Goal: Transaction & Acquisition: Obtain resource

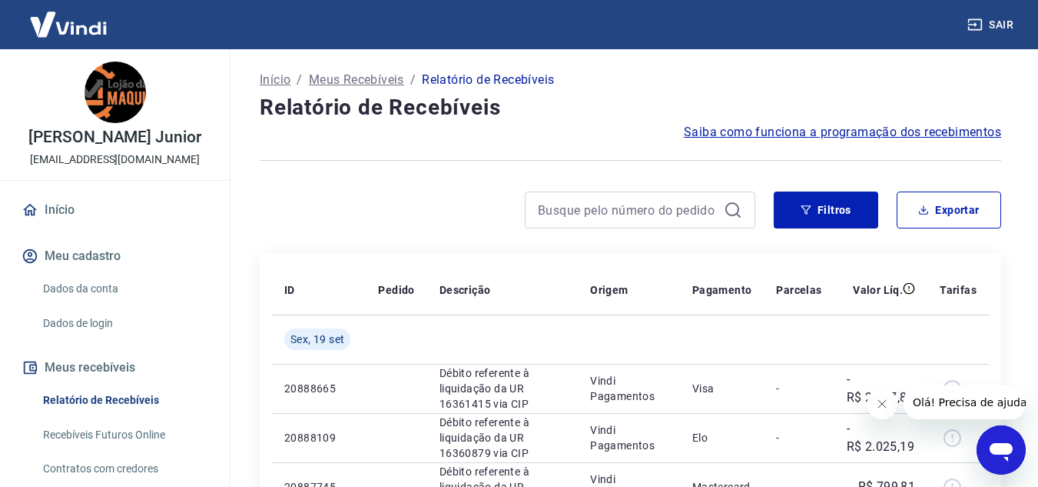
click at [835, 211] on button "Filtros" at bounding box center [826, 209] width 105 height 37
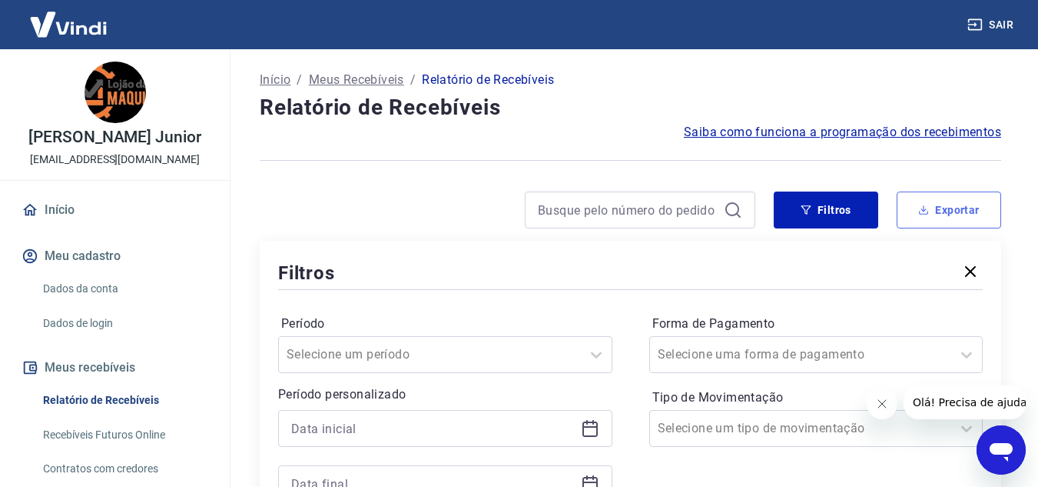
click at [958, 198] on button "Exportar" at bounding box center [949, 209] width 105 height 37
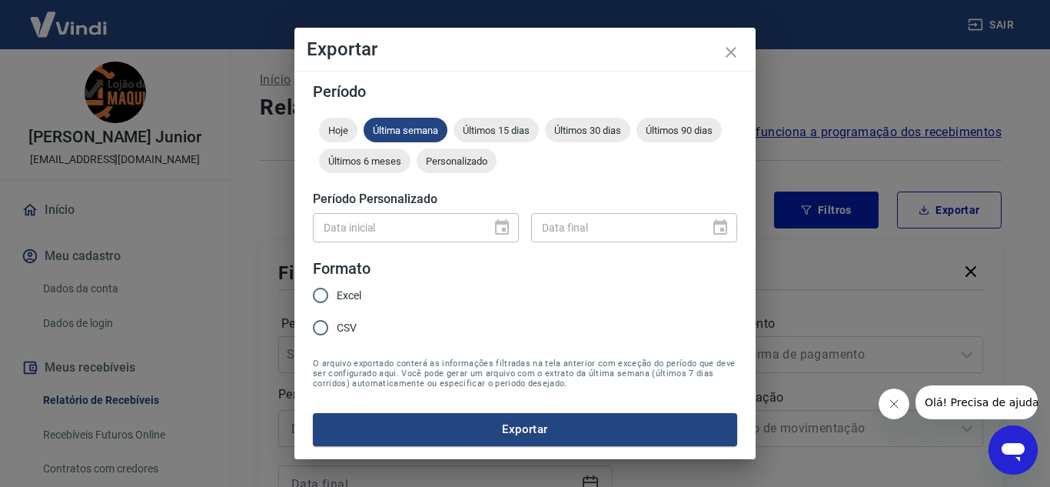
click at [512, 225] on div "Data inicial" at bounding box center [416, 227] width 206 height 28
click at [506, 225] on div "Data inicial" at bounding box center [416, 227] width 206 height 28
click at [450, 159] on span "Personalizado" at bounding box center [457, 161] width 80 height 12
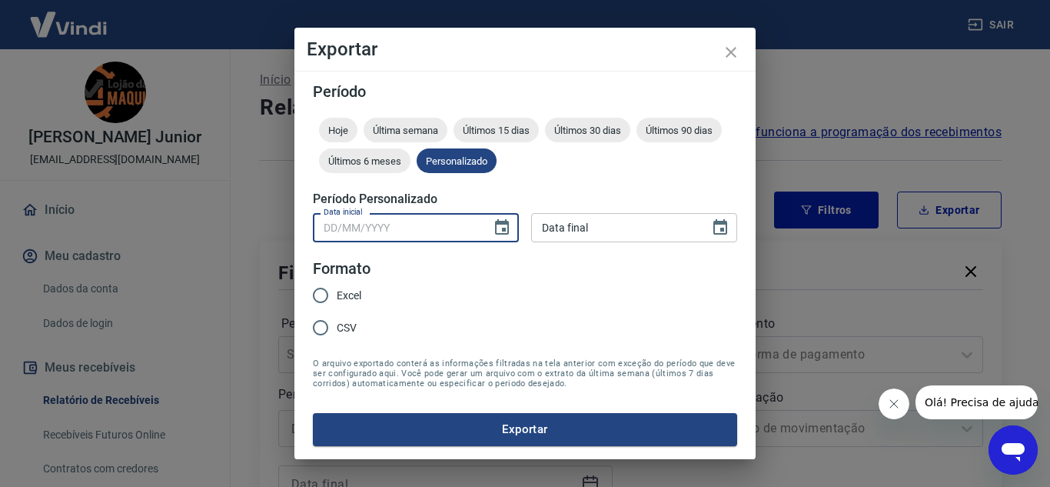
click at [411, 229] on input "Data inicial" at bounding box center [397, 227] width 168 height 28
type input "17/09/2025"
click at [313, 413] on button "Exportar" at bounding box center [525, 429] width 424 height 32
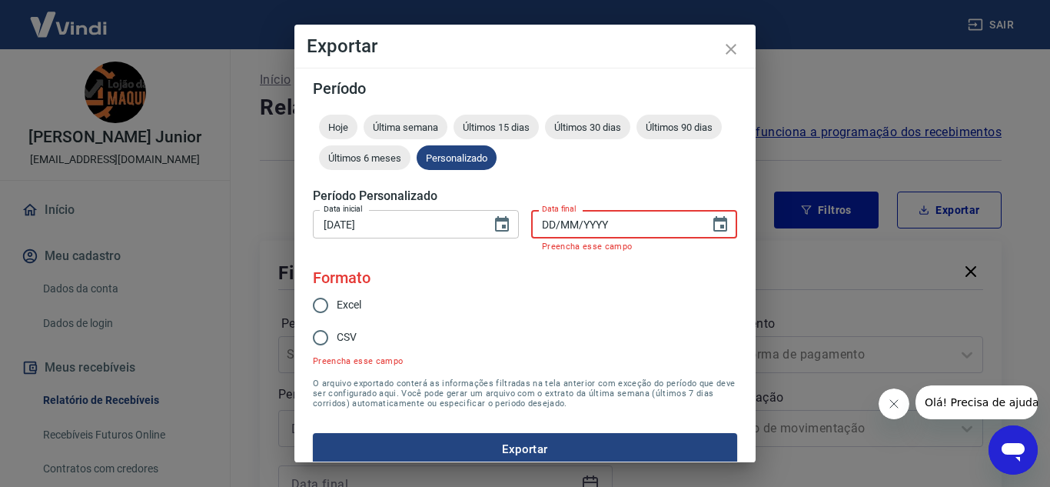
click at [541, 224] on div "Data final DD/MM/YYYY Data final Preencha esse campo" at bounding box center [634, 231] width 206 height 42
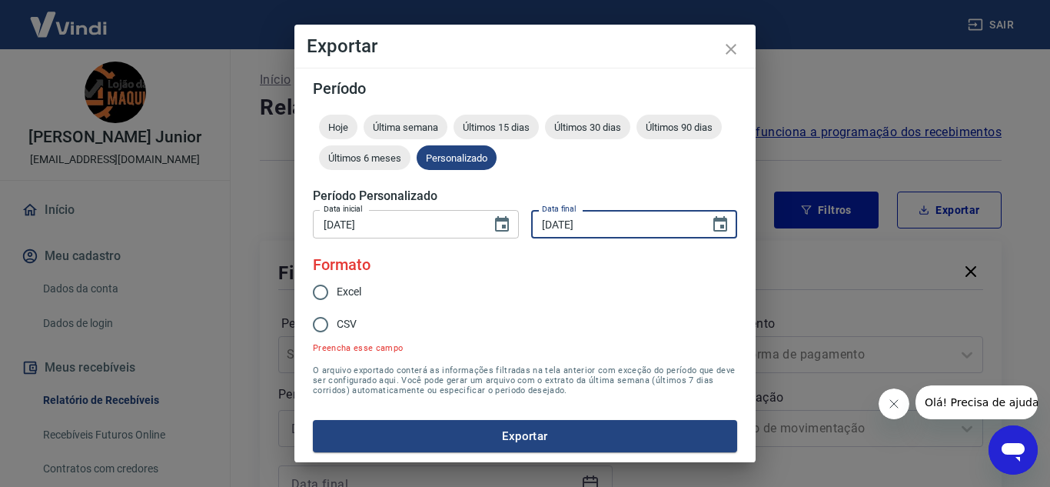
type input "17/09/2025"
click at [313, 420] on button "Exportar" at bounding box center [525, 436] width 424 height 32
click at [328, 290] on input "Excel" at bounding box center [320, 292] width 32 height 32
radio input "true"
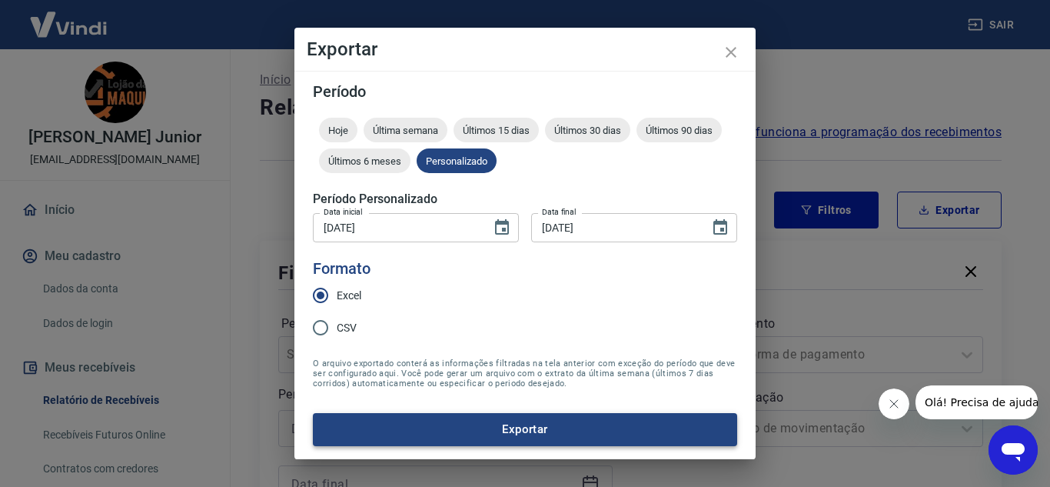
click at [593, 436] on button "Exportar" at bounding box center [525, 429] width 424 height 32
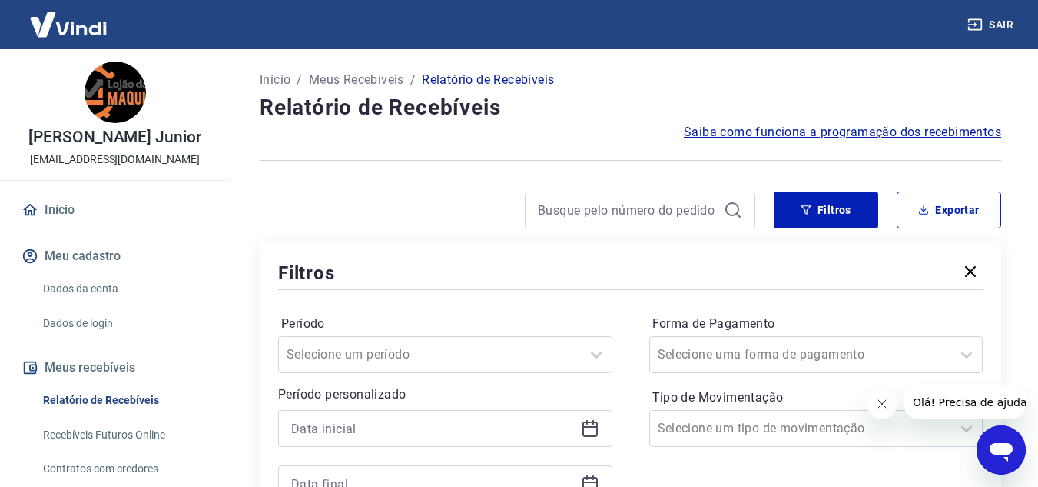
click at [982, 24] on icon "button" at bounding box center [975, 25] width 14 height 12
